Goal: Transaction & Acquisition: Subscribe to service/newsletter

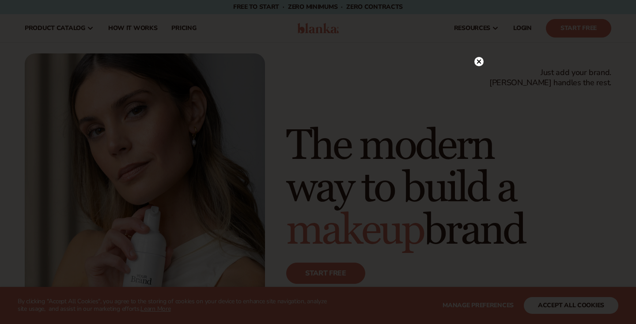
click at [480, 61] on icon at bounding box center [479, 61] width 4 height 4
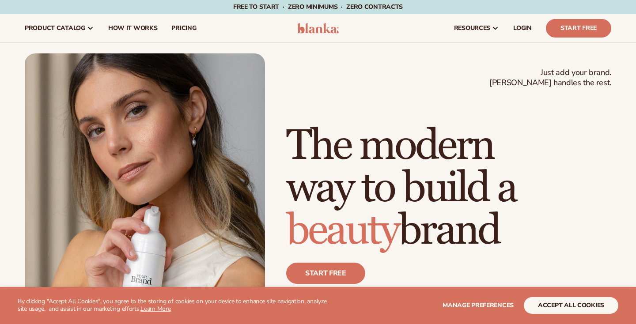
click at [622, 36] on header "Cart product catalog The Lab by [PERSON_NAME]" at bounding box center [318, 28] width 636 height 28
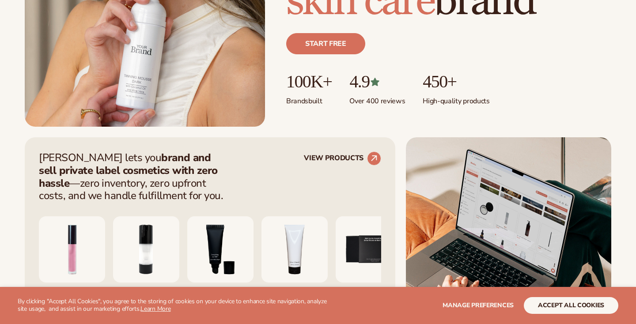
scroll to position [247, 0]
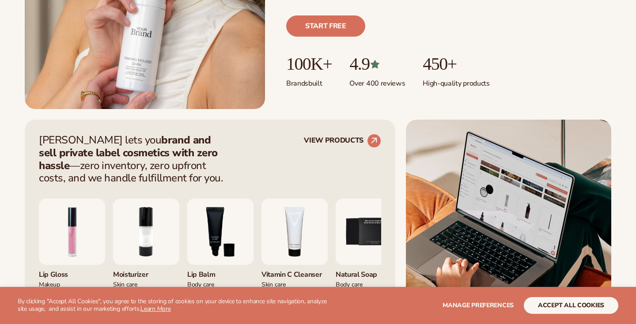
click at [524, 309] on button "accept all cookies" at bounding box center [571, 305] width 94 height 17
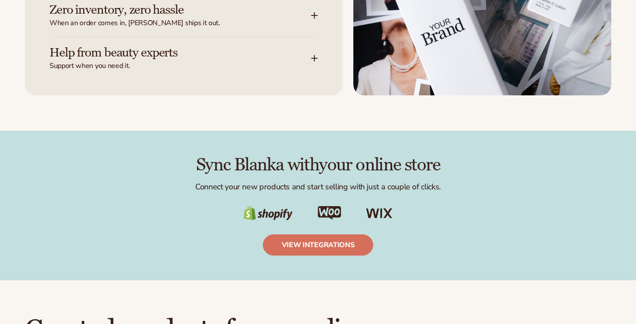
scroll to position [1289, 0]
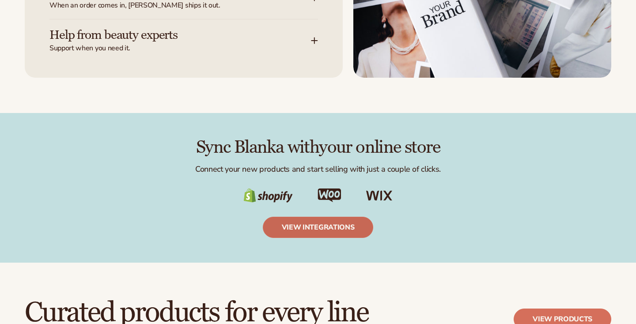
click at [330, 217] on link "view integrations" at bounding box center [318, 227] width 111 height 21
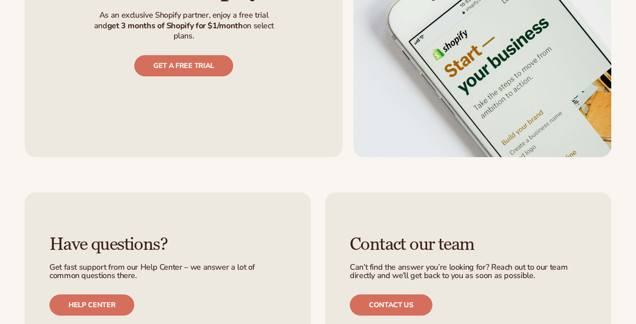
scroll to position [830, 0]
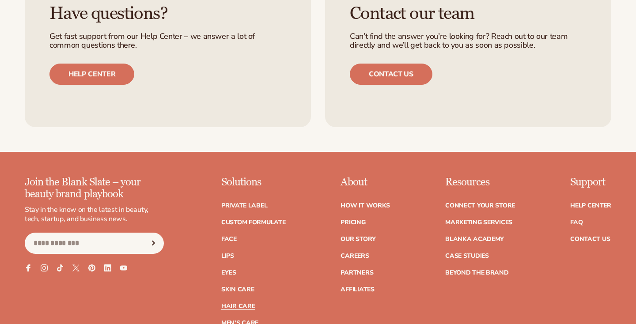
scroll to position [1448, 0]
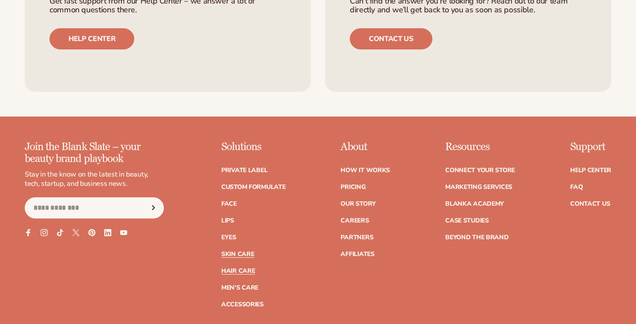
click at [221, 251] on link "Skin Care" at bounding box center [237, 254] width 33 height 6
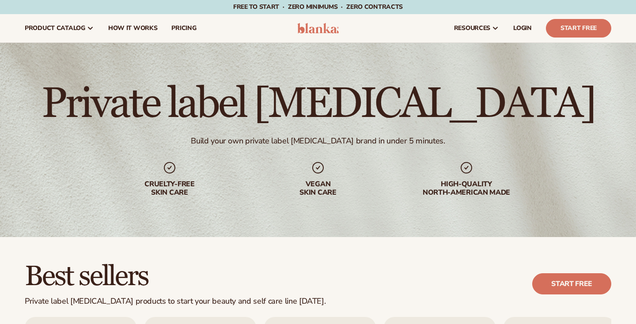
click at [578, 190] on div "Private label skin care Build your own private label skin care brand in under 5…" at bounding box center [318, 140] width 636 height 194
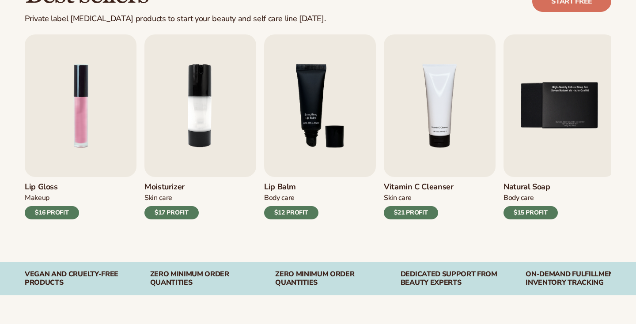
scroll to position [300, 0]
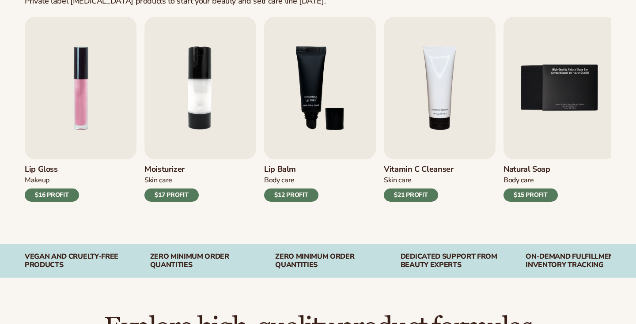
click at [166, 192] on div "$17 PROFIT" at bounding box center [171, 194] width 54 height 13
click at [193, 72] on img at bounding box center [200, 88] width 112 height 143
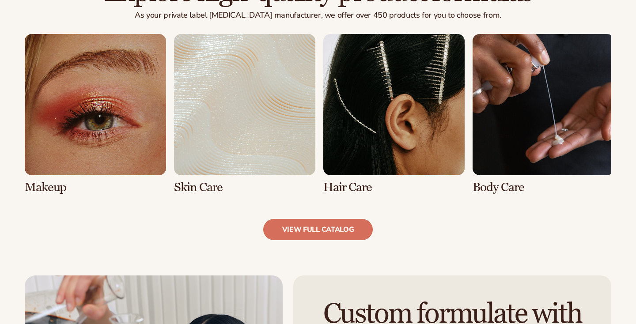
scroll to position [653, 0]
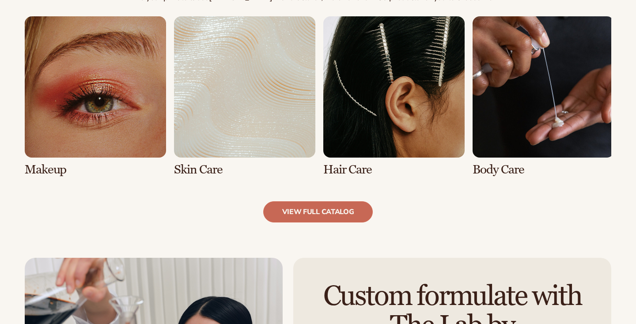
click at [292, 207] on link "view full catalog" at bounding box center [318, 211] width 110 height 21
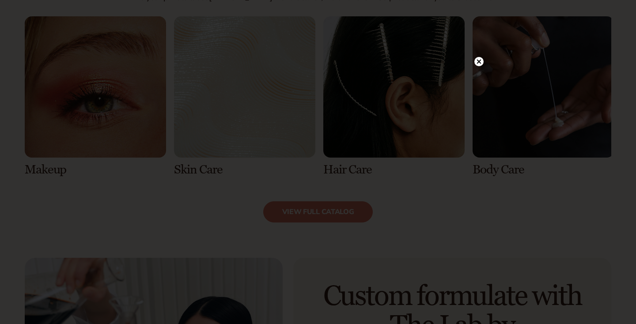
click at [479, 60] on circle at bounding box center [478, 61] width 9 height 9
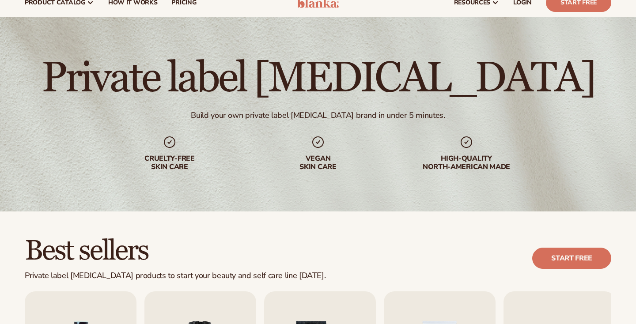
scroll to position [0, 0]
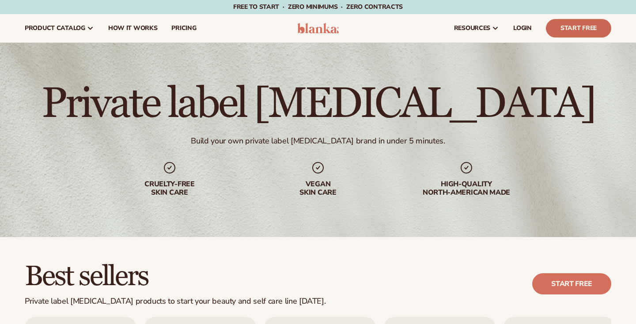
click at [546, 29] on link "Start Free" at bounding box center [578, 28] width 65 height 19
click at [546, 34] on link "Start Free" at bounding box center [578, 28] width 65 height 19
click at [506, 31] on link "LOGIN" at bounding box center [522, 28] width 33 height 28
